Goal: Communication & Community: Answer question/provide support

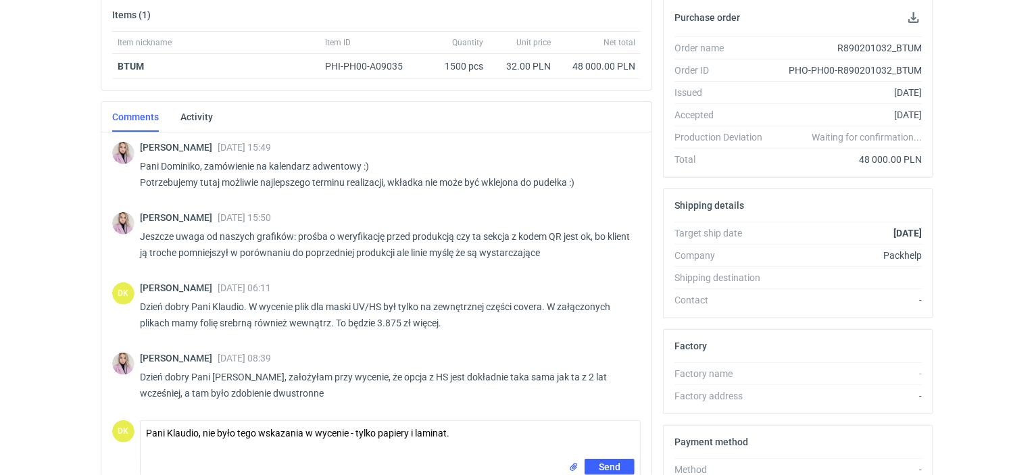
scroll to position [276, 0]
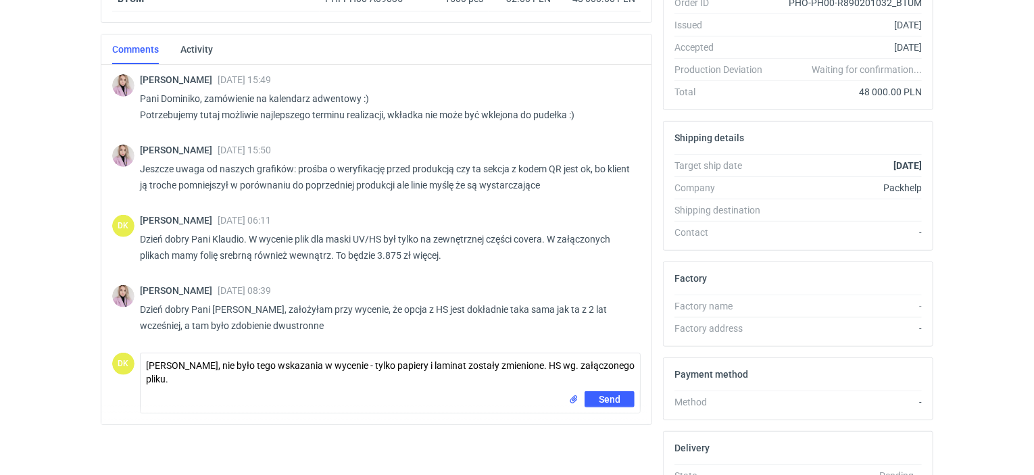
type textarea "[PERSON_NAME], nie było tego wskazania w wycenie - tylko papiery i laminat zost…"
click at [601, 391] on button "Send" at bounding box center [609, 399] width 50 height 16
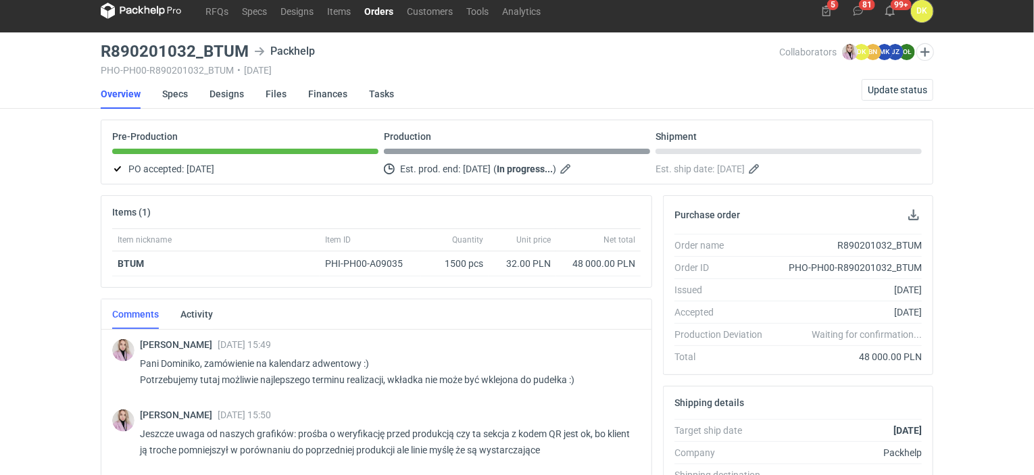
scroll to position [0, 0]
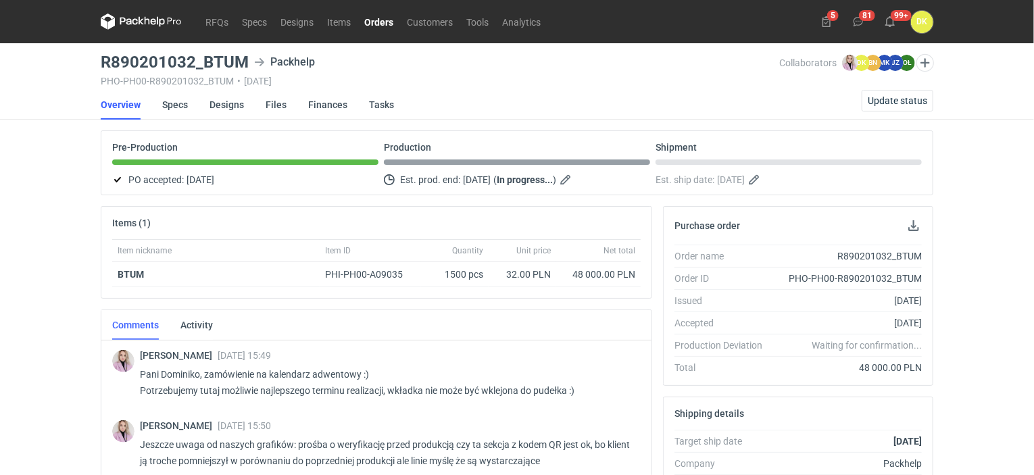
click at [379, 26] on link "Orders" at bounding box center [378, 22] width 43 height 16
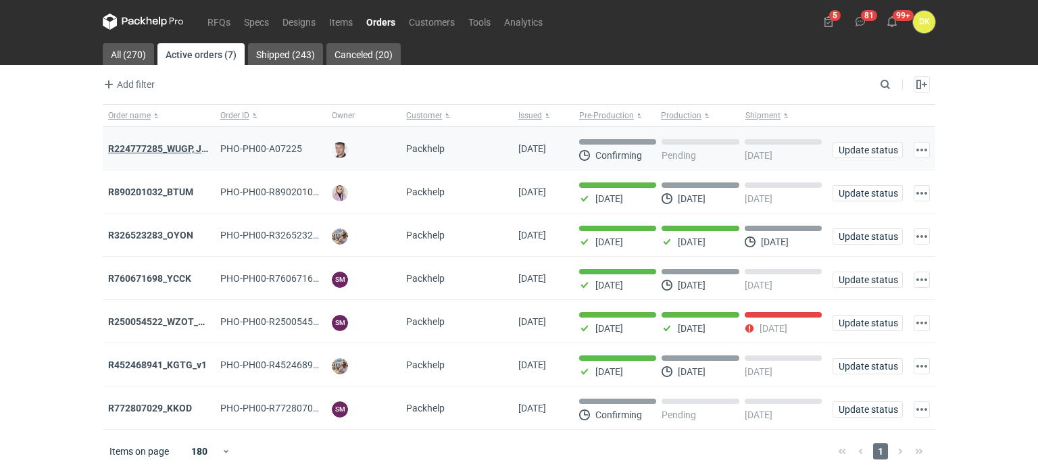
click at [198, 146] on strong "R224777285_WUGP, JPLP, WJRL, ANPD" at bounding box center [191, 148] width 167 height 11
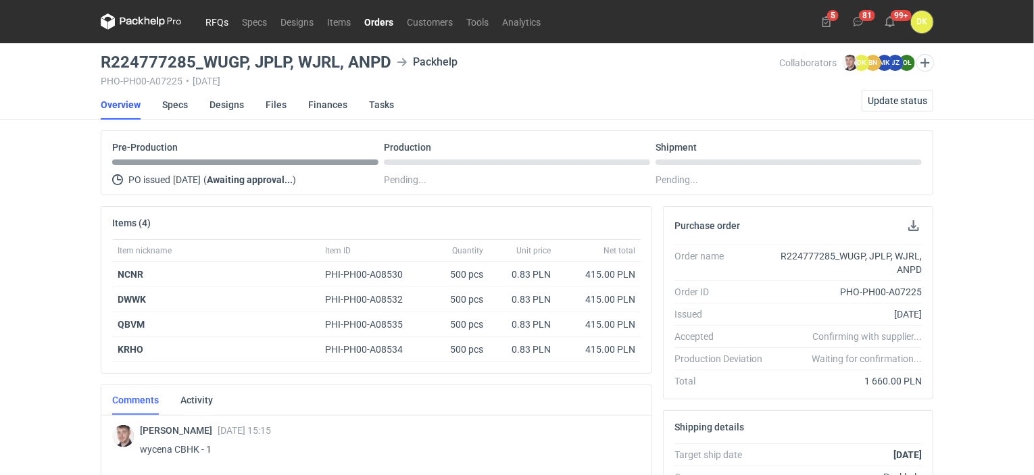
click at [222, 24] on link "RFQs" at bounding box center [217, 22] width 36 height 16
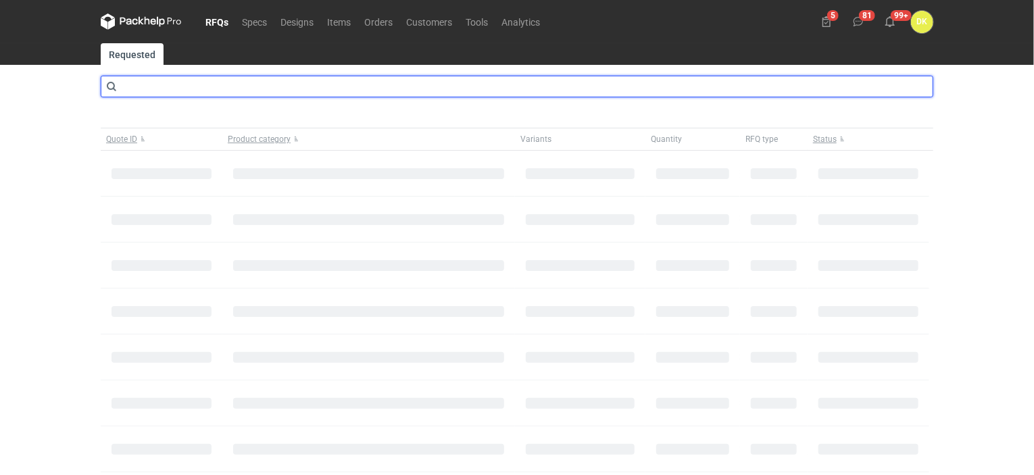
click at [265, 95] on input "text" at bounding box center [517, 87] width 832 height 22
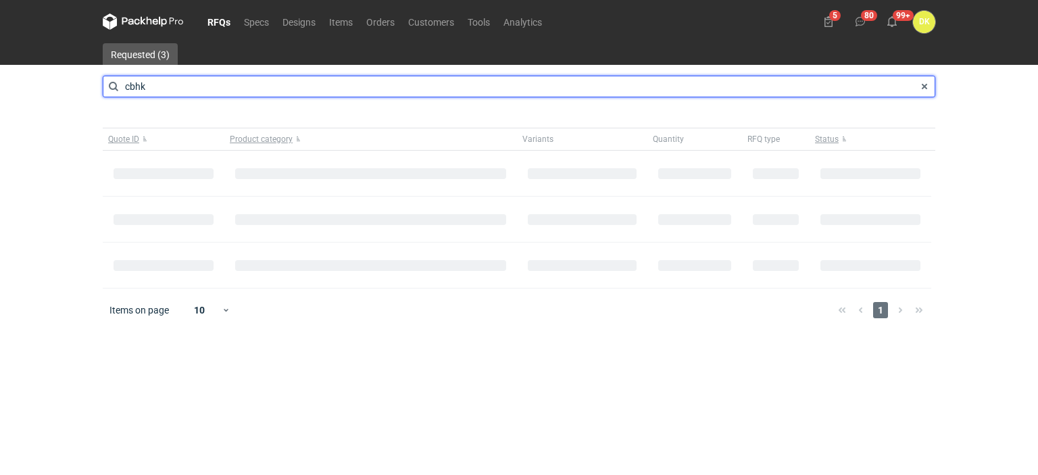
type input "cbhk"
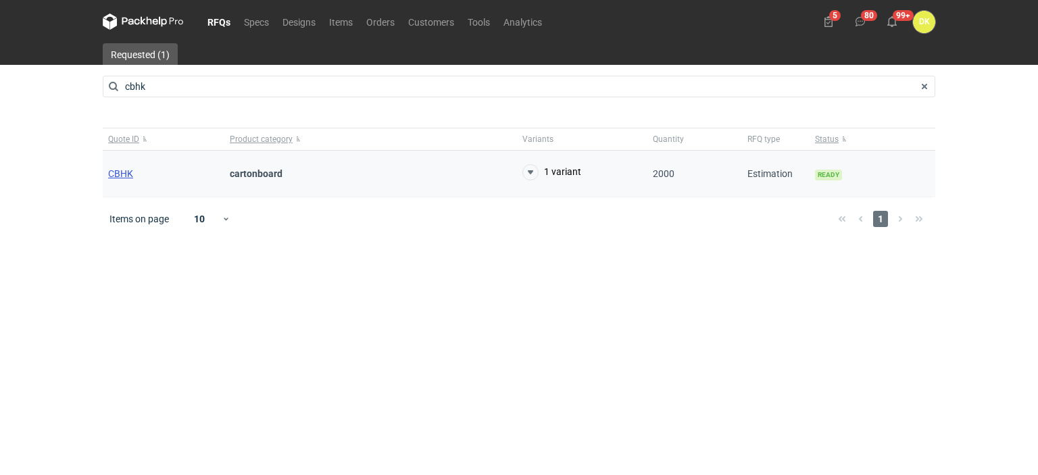
click at [119, 177] on span "CBHK" at bounding box center [120, 173] width 25 height 11
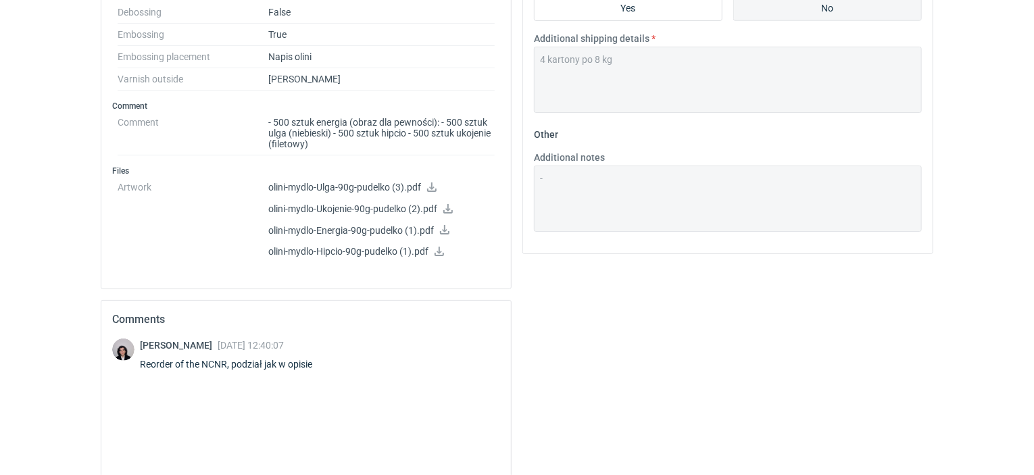
scroll to position [608, 0]
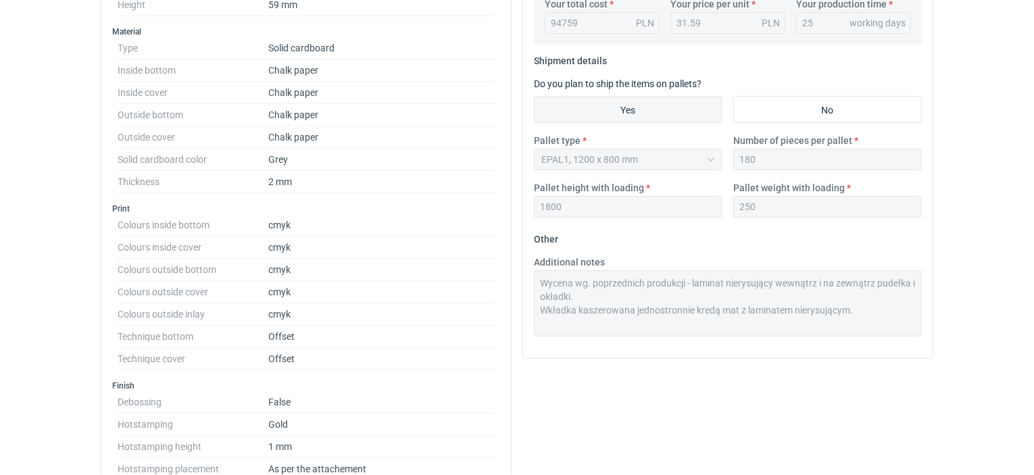
scroll to position [608, 0]
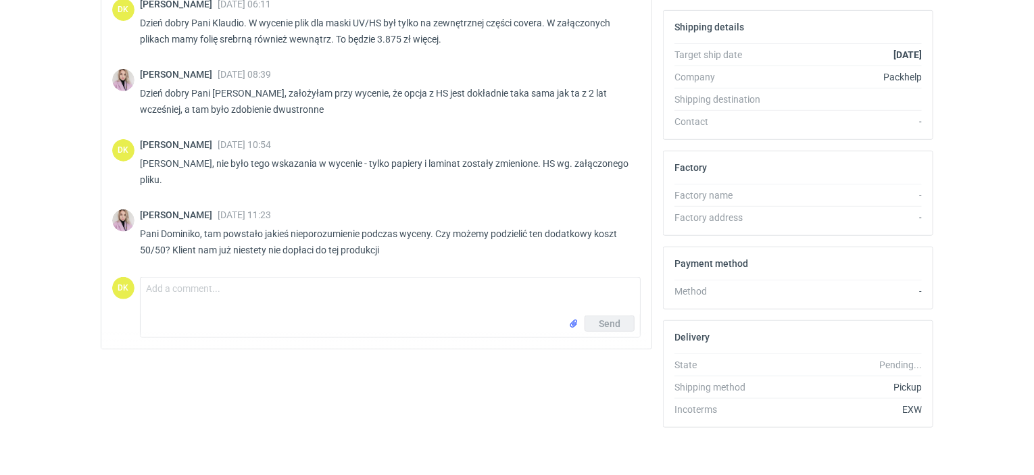
scroll to position [389, 0]
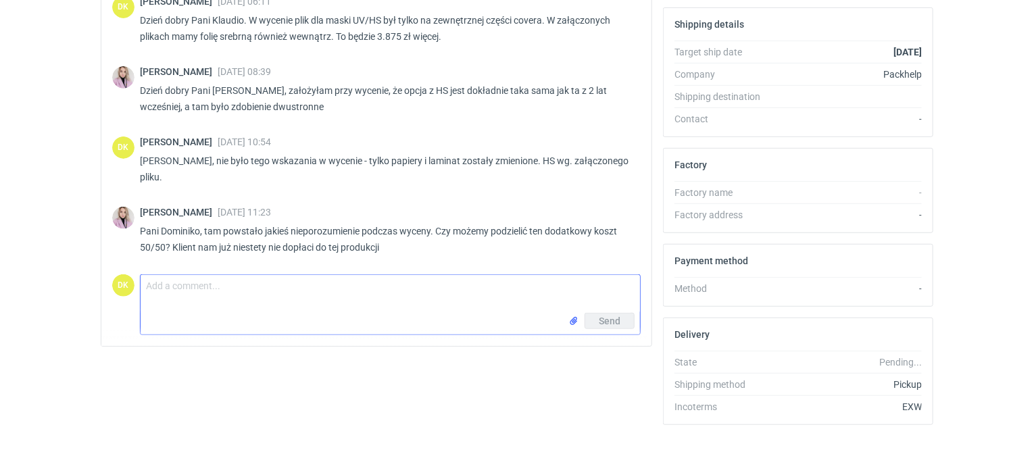
click at [397, 286] on textarea "Comment message" at bounding box center [390, 294] width 499 height 38
click at [259, 294] on textarea "Pani Klaudio, Zmiany co do specyfik" at bounding box center [390, 294] width 499 height 38
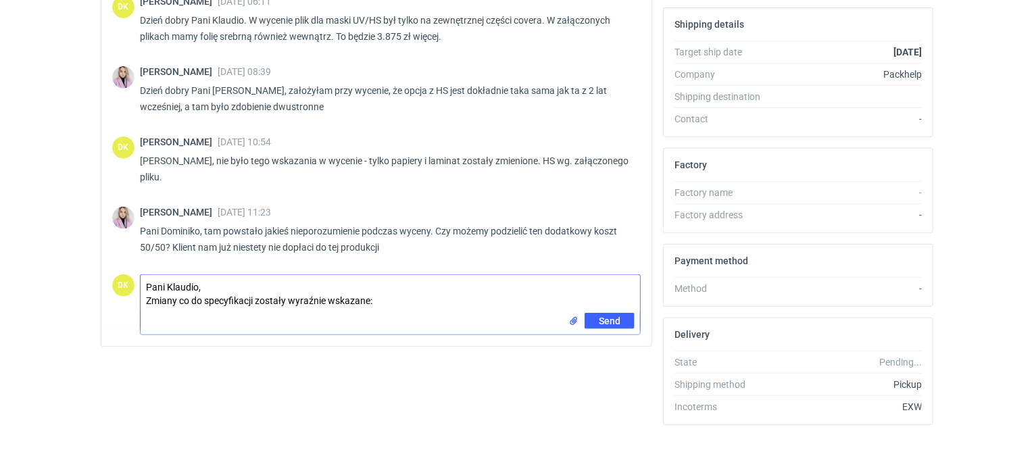
click at [256, 299] on textarea "Pani Klaudio, Zmiany co do specyfikacji zostały wyraźnie wskazane:" at bounding box center [390, 294] width 499 height 38
click at [286, 297] on textarea "Pani Klaudio, Zmiany co do specyfikacji zapytabuazostały wyraźnie wskazane:" at bounding box center [390, 294] width 499 height 38
click at [470, 305] on textarea "Pani Klaudio, Zmiany co do specyfikacji zapytania zostały wyraźnie wskazane:" at bounding box center [390, 294] width 499 height 38
paste textarea "laminat nierysujący wewnątrz i na zewnątrz pudełka i okładki. Wkładka kaszerowa…"
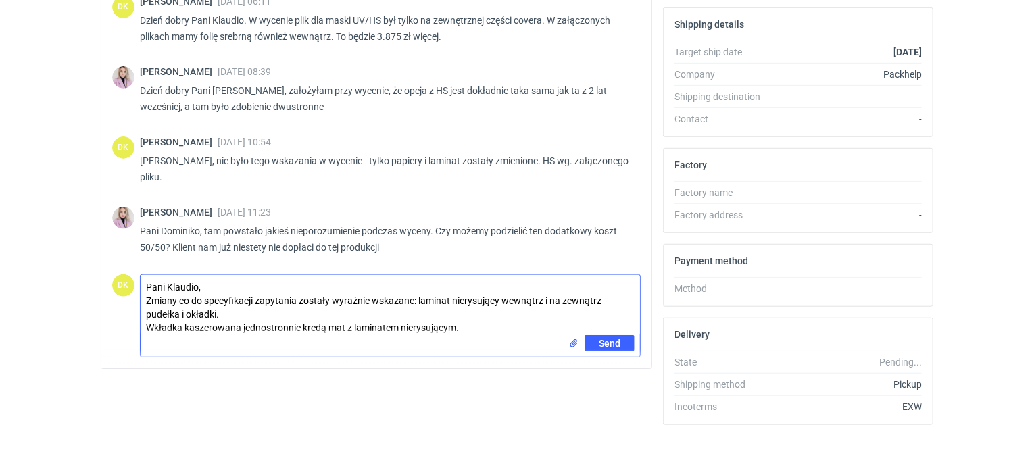
click at [147, 323] on textarea "Pani Klaudio, Zmiany co do specyfikacji zapytania zostały wyraźnie wskazane: la…" at bounding box center [390, 305] width 499 height 60
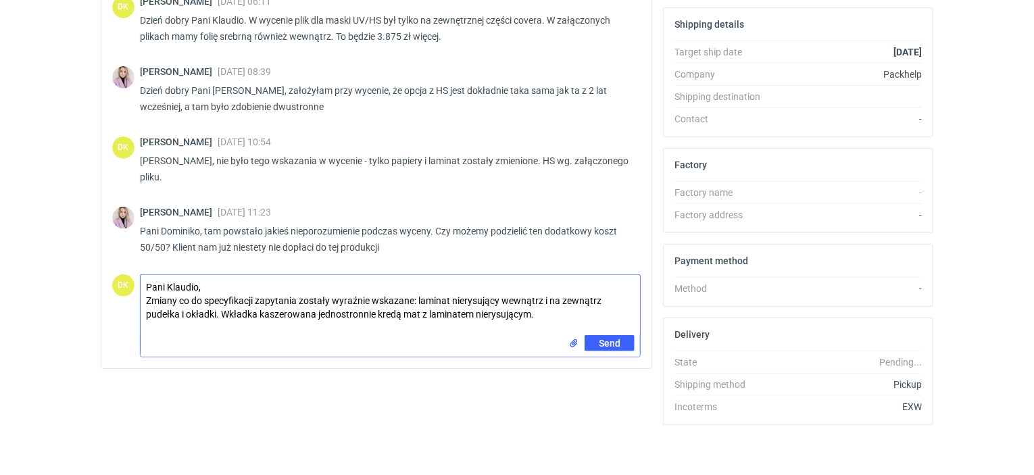
click at [545, 316] on textarea "Pani Klaudio, Zmiany co do specyfikacji zapytania zostały wyraźnie wskazane: la…" at bounding box center [390, 305] width 499 height 60
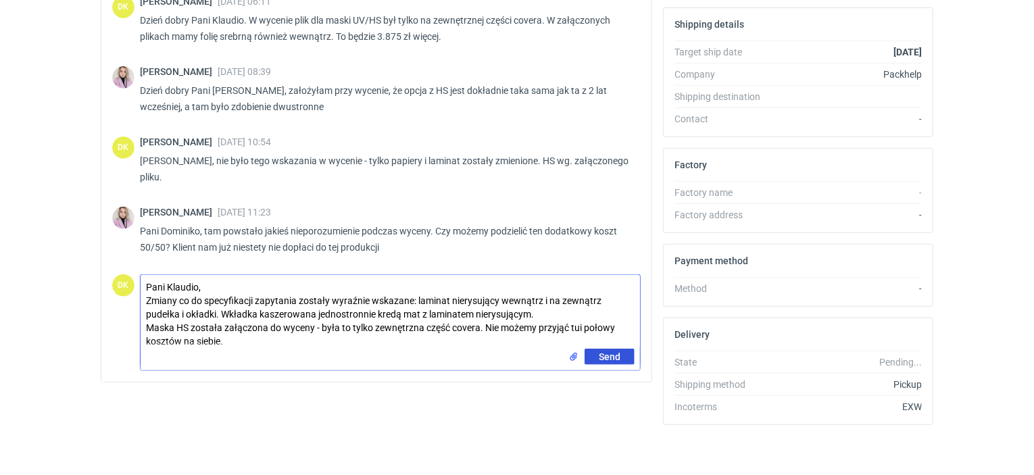
type textarea "Pani Klaudio, Zmiany co do specyfikacji zapytania zostały wyraźnie wskazane: la…"
click at [618, 353] on span "Send" at bounding box center [610, 356] width 22 height 9
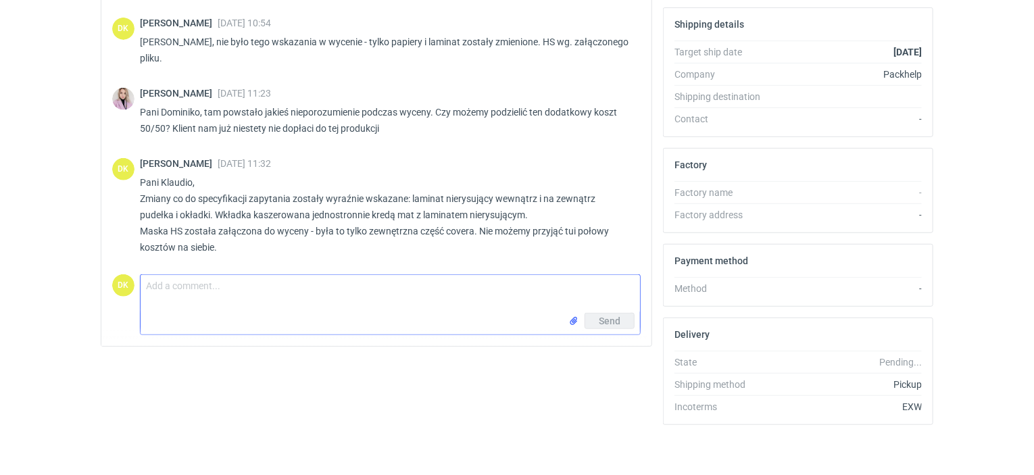
scroll to position [224, 0]
